Goal: Task Accomplishment & Management: Complete application form

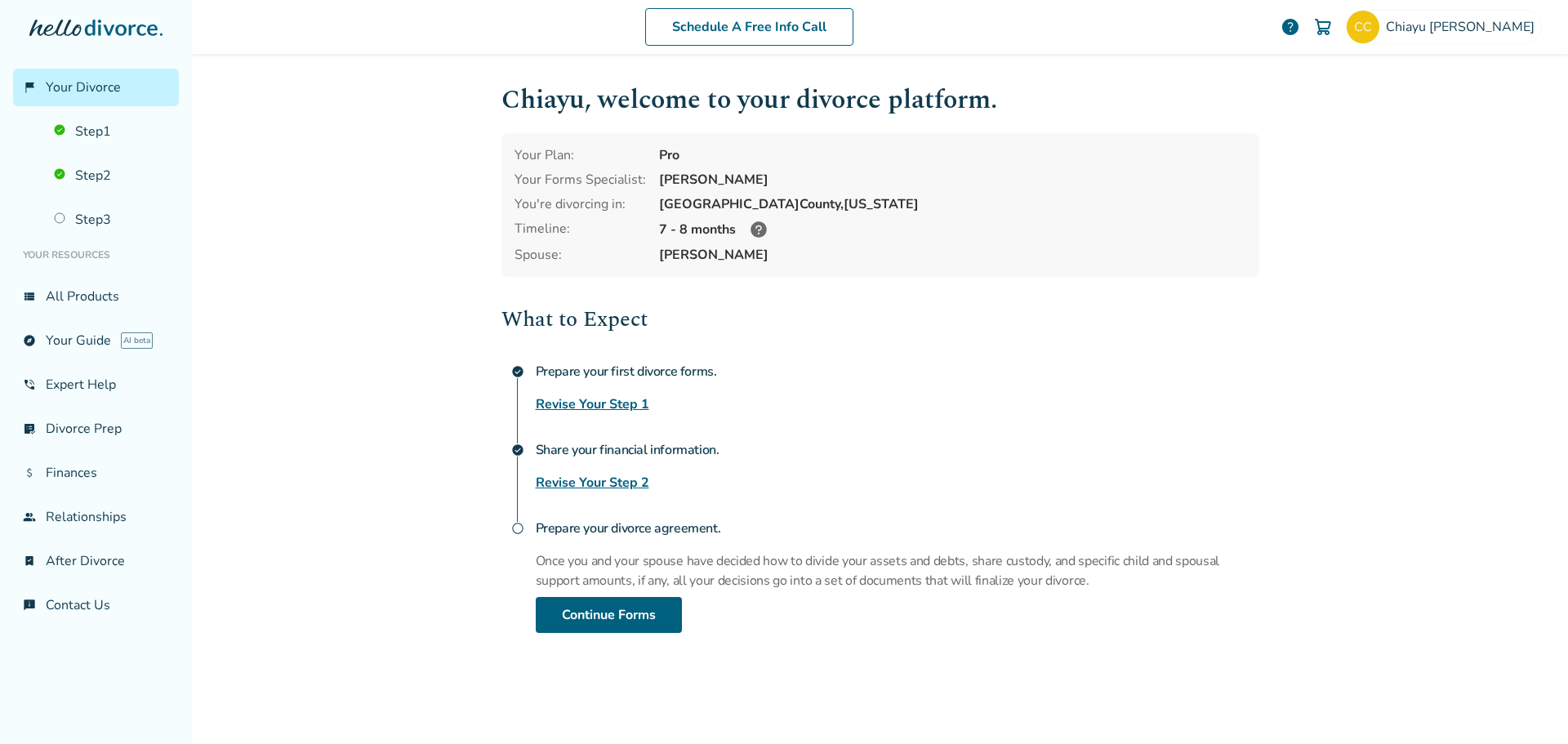
click at [600, 479] on link "Revise Your Step 2" at bounding box center [592, 483] width 113 height 20
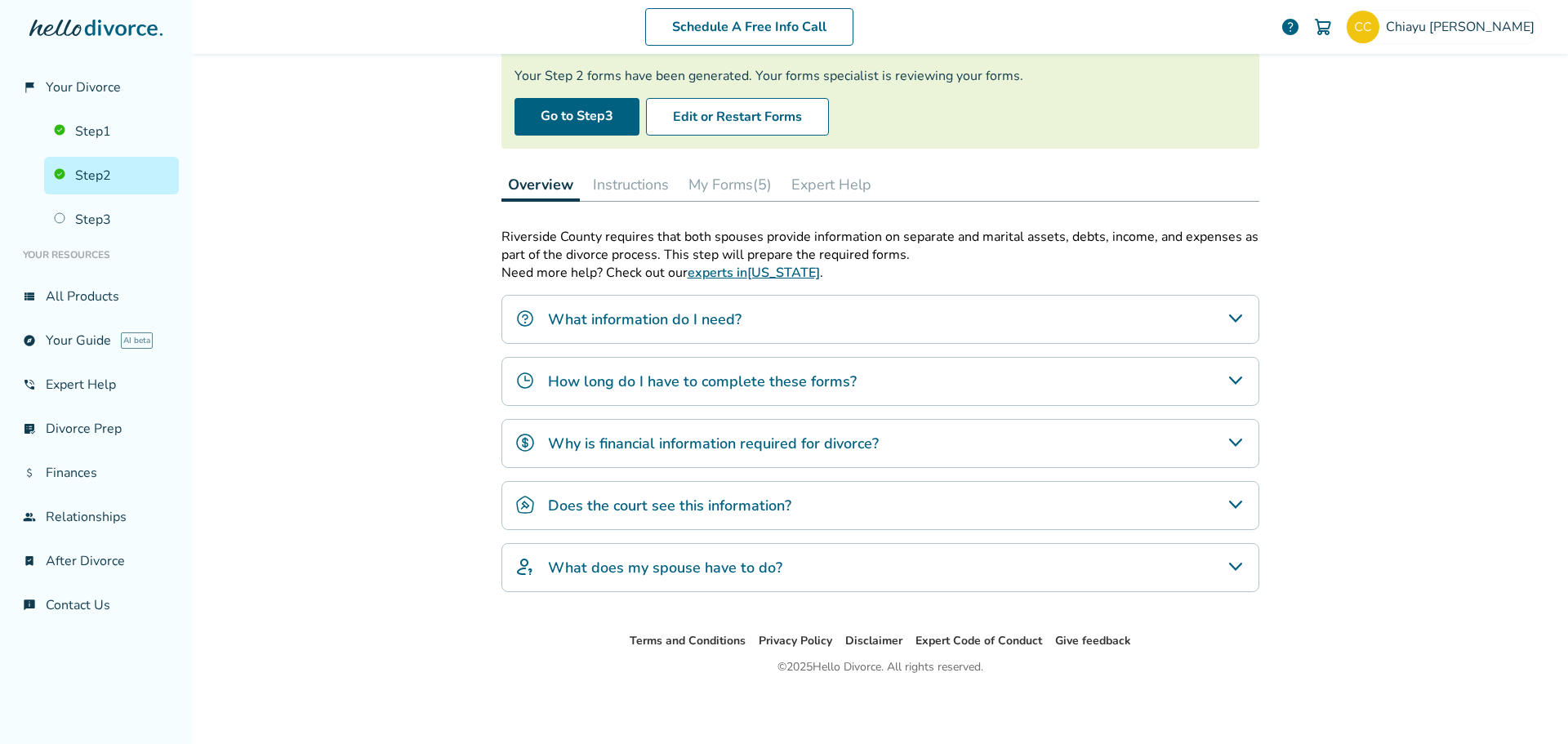
scroll to position [141, 0]
click at [730, 187] on button "My Forms (5)" at bounding box center [730, 183] width 96 height 33
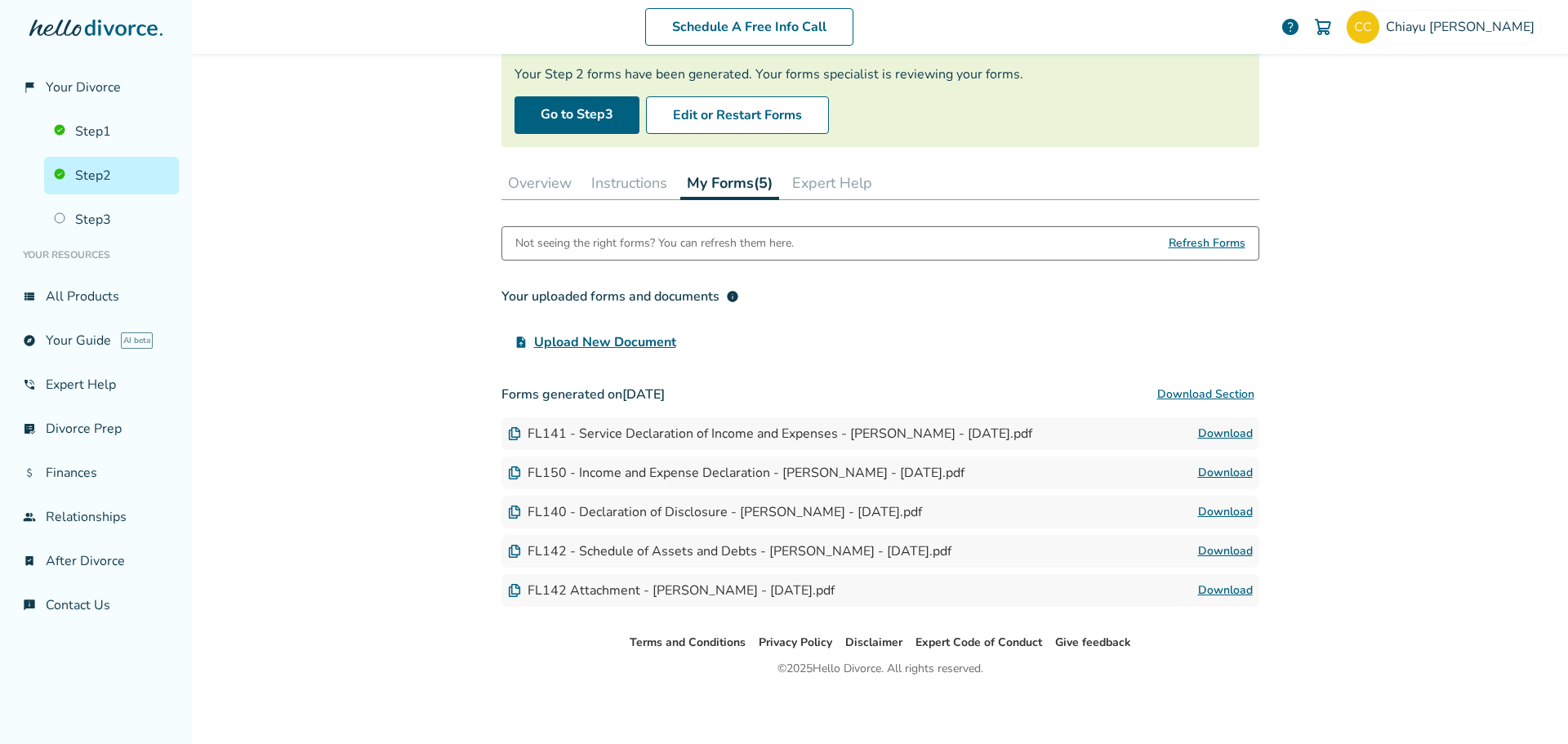
click at [911, 551] on div "FL142 - Schedule of Assets and Debts - [PERSON_NAME] - [DATE].pdf" at bounding box center [730, 552] width 444 height 18
click at [728, 118] on button "Edit or Restart Forms" at bounding box center [738, 114] width 183 height 37
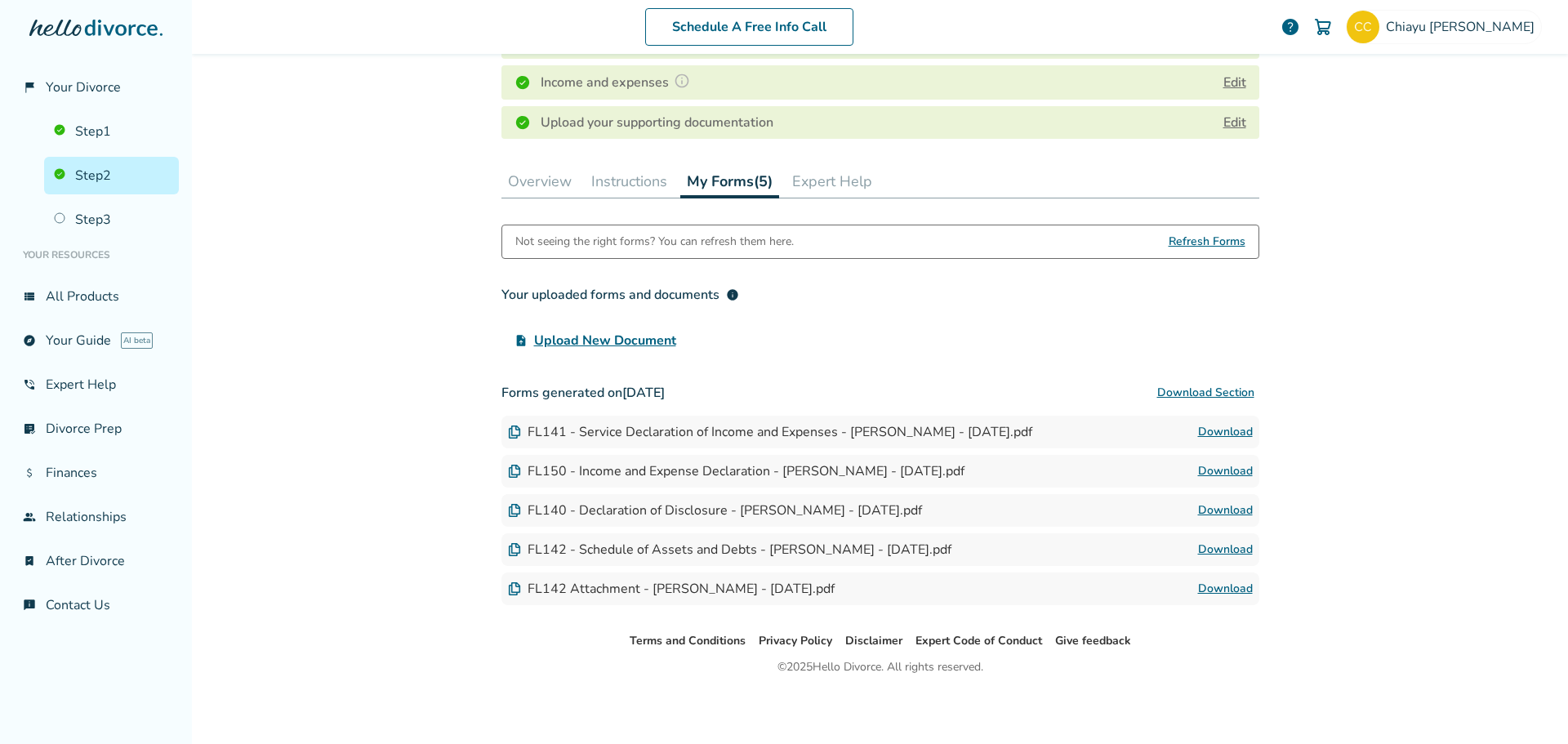
scroll to position [372, 0]
click at [1226, 583] on link "Download" at bounding box center [1225, 587] width 54 height 20
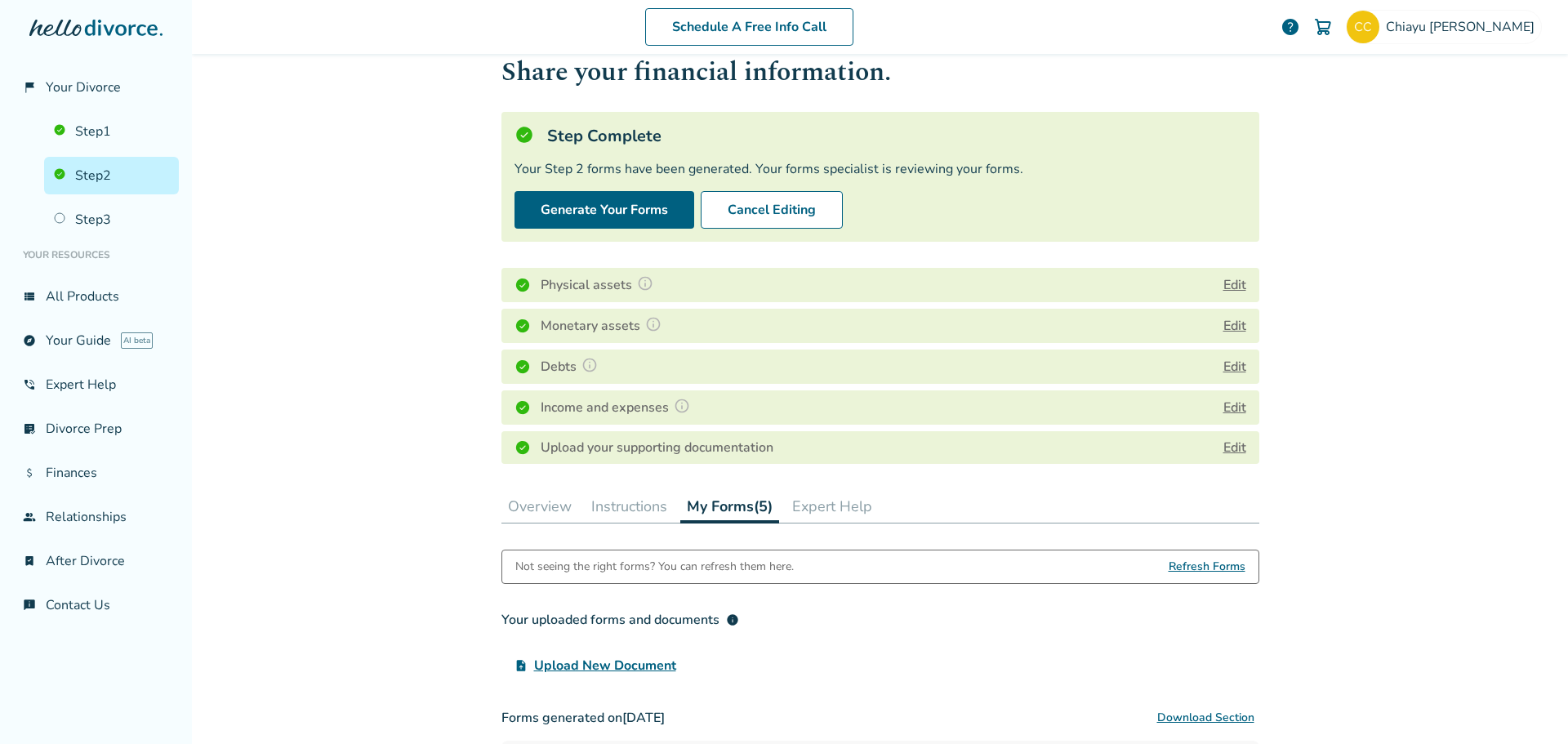
click at [1223, 406] on button "Edit" at bounding box center [1234, 407] width 23 height 20
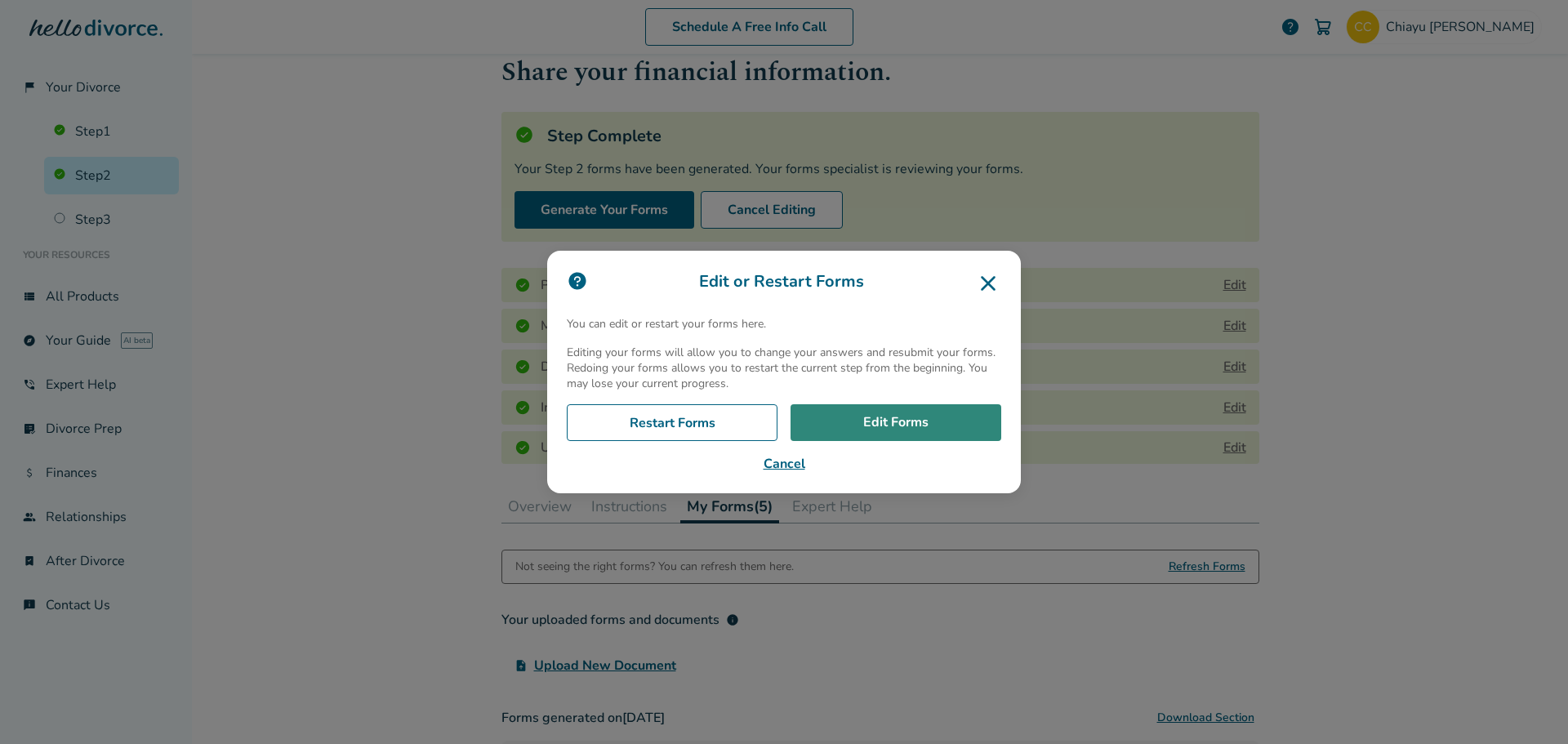
click at [885, 423] on link "Edit Forms" at bounding box center [896, 423] width 211 height 37
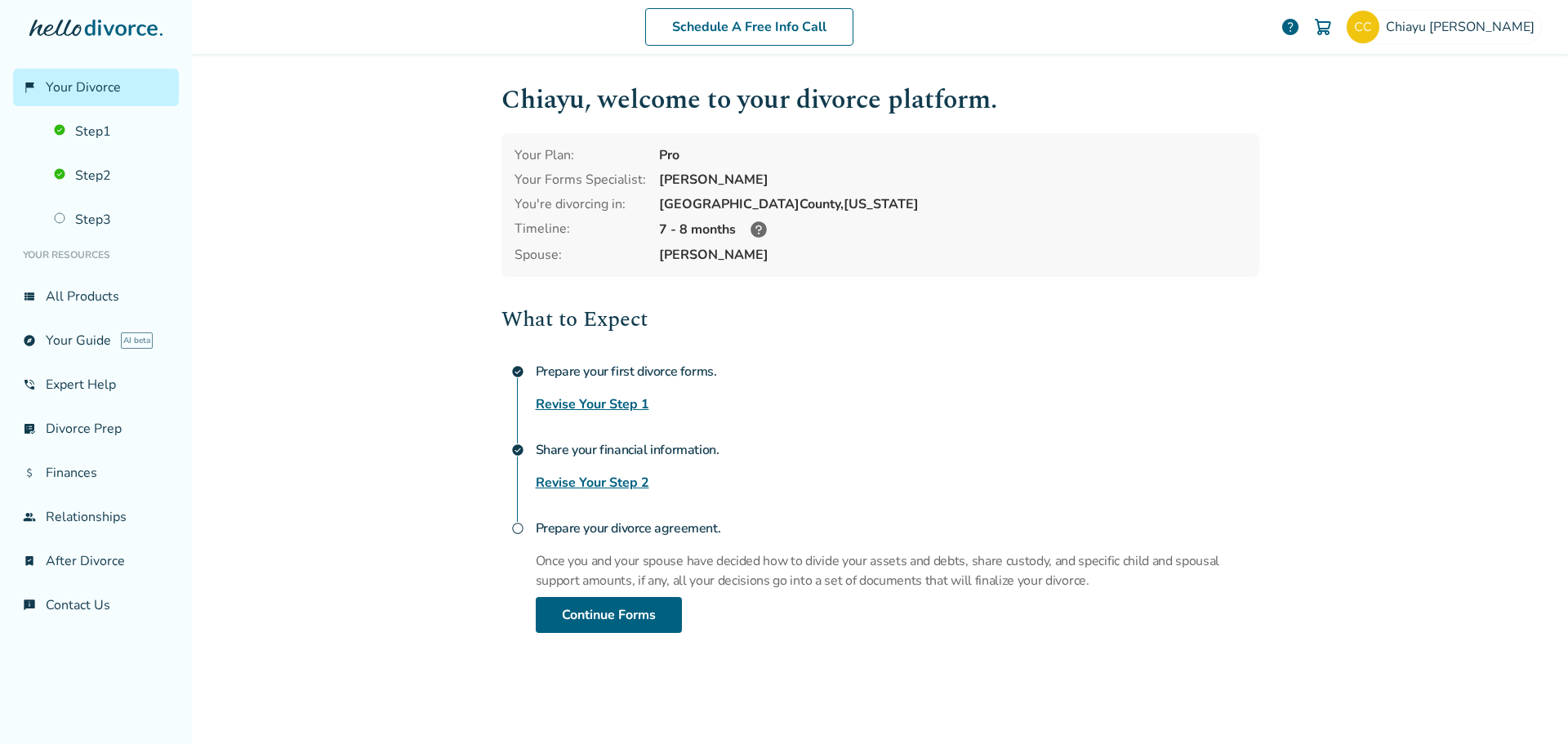
click at [751, 232] on icon at bounding box center [759, 230] width 16 height 16
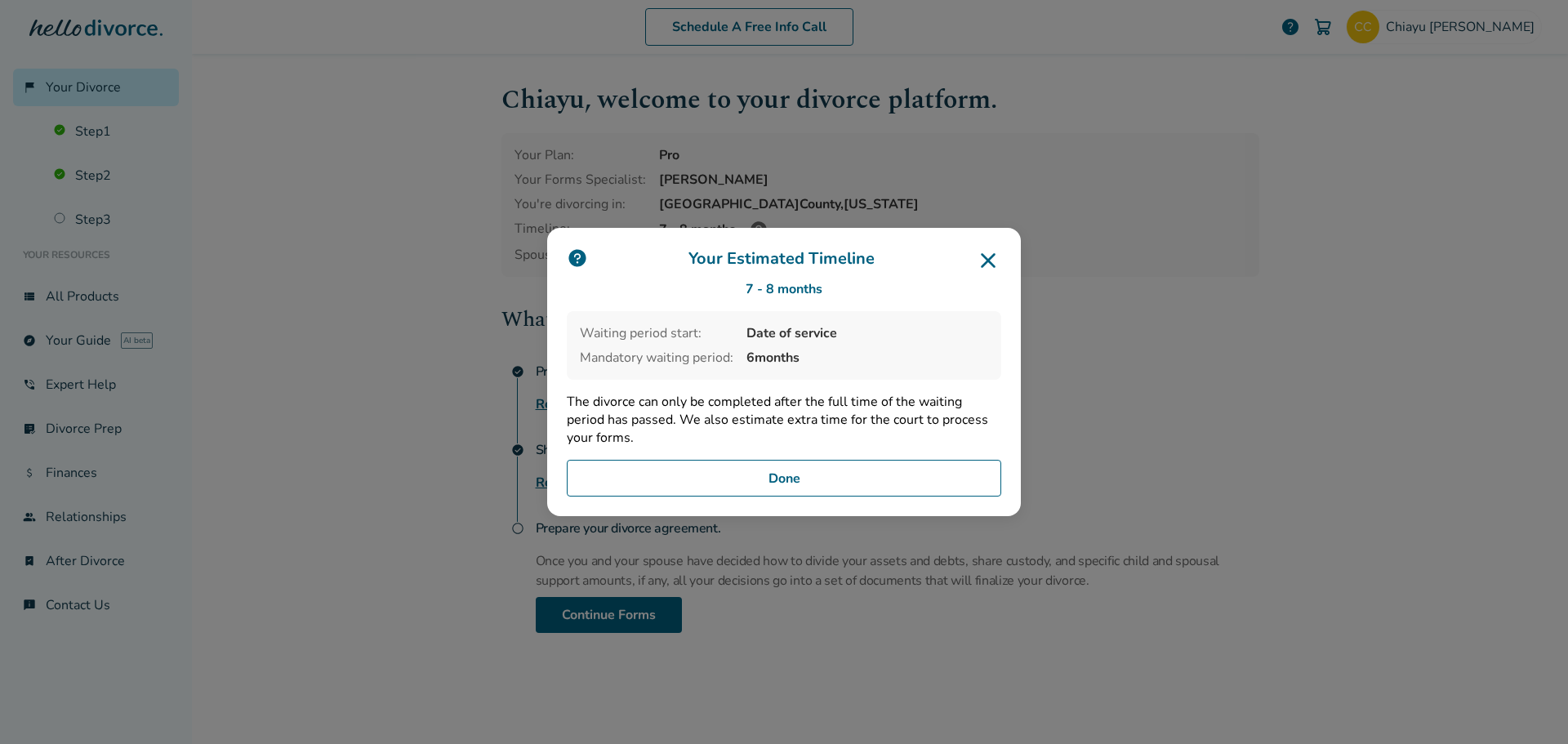
click at [985, 262] on icon at bounding box center [988, 260] width 26 height 26
